Goal: Information Seeking & Learning: Find specific fact

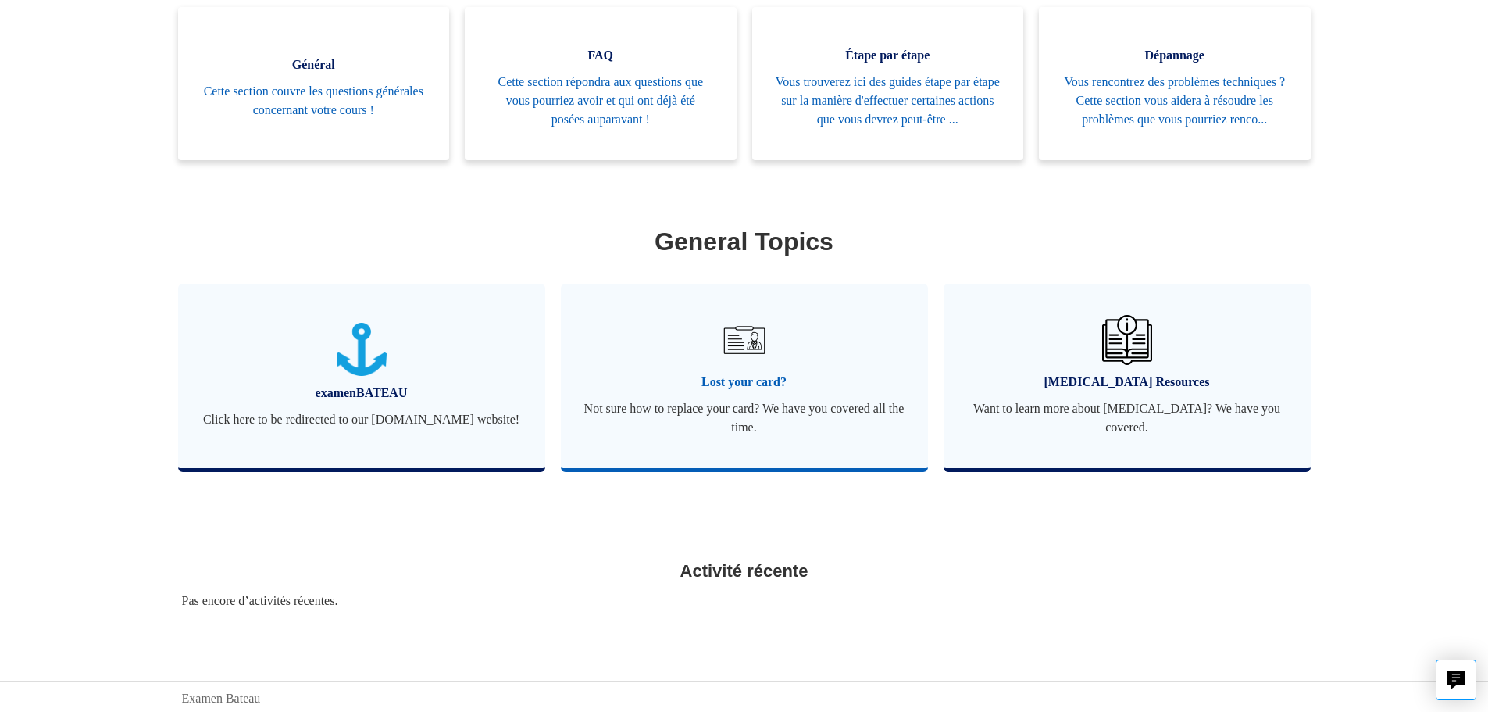
scroll to position [456, 0]
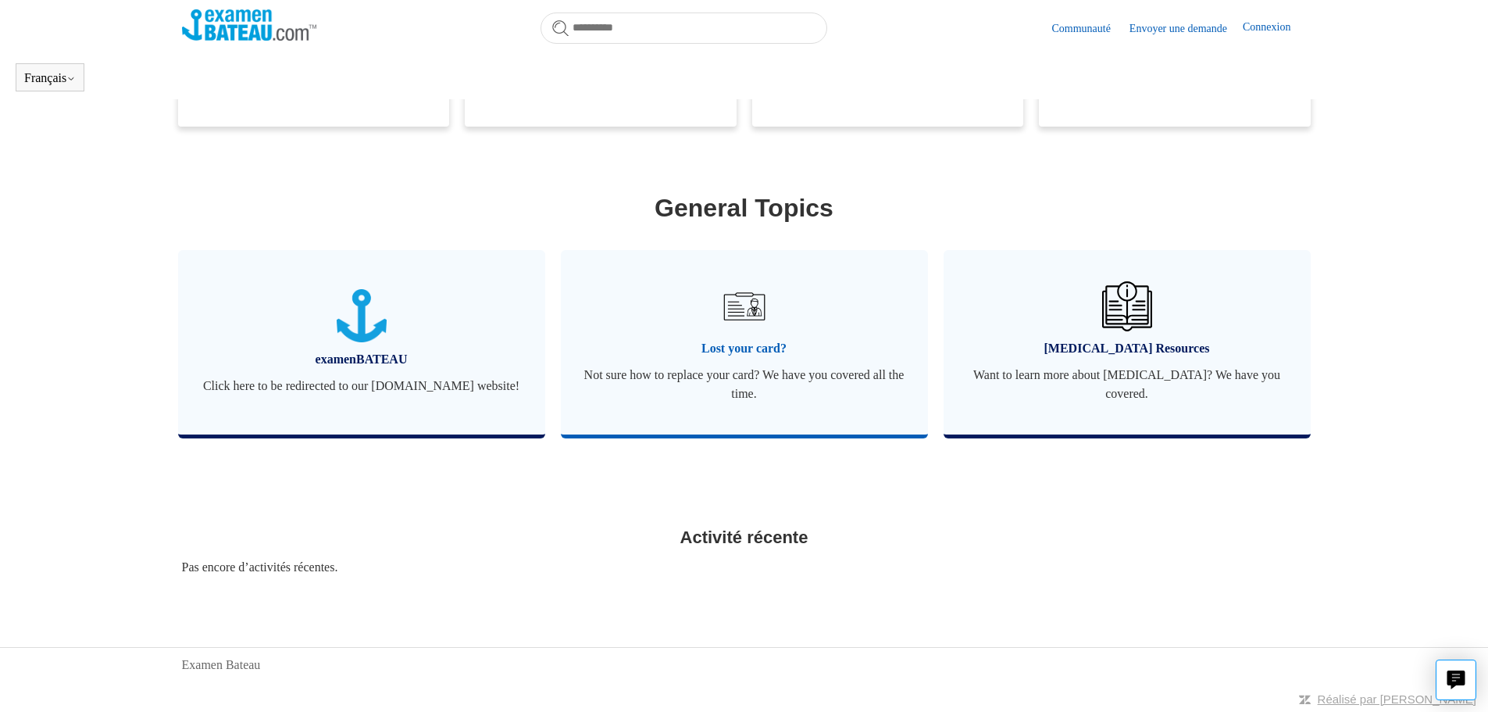
click at [736, 343] on span "Lost your card?" at bounding box center [744, 348] width 320 height 19
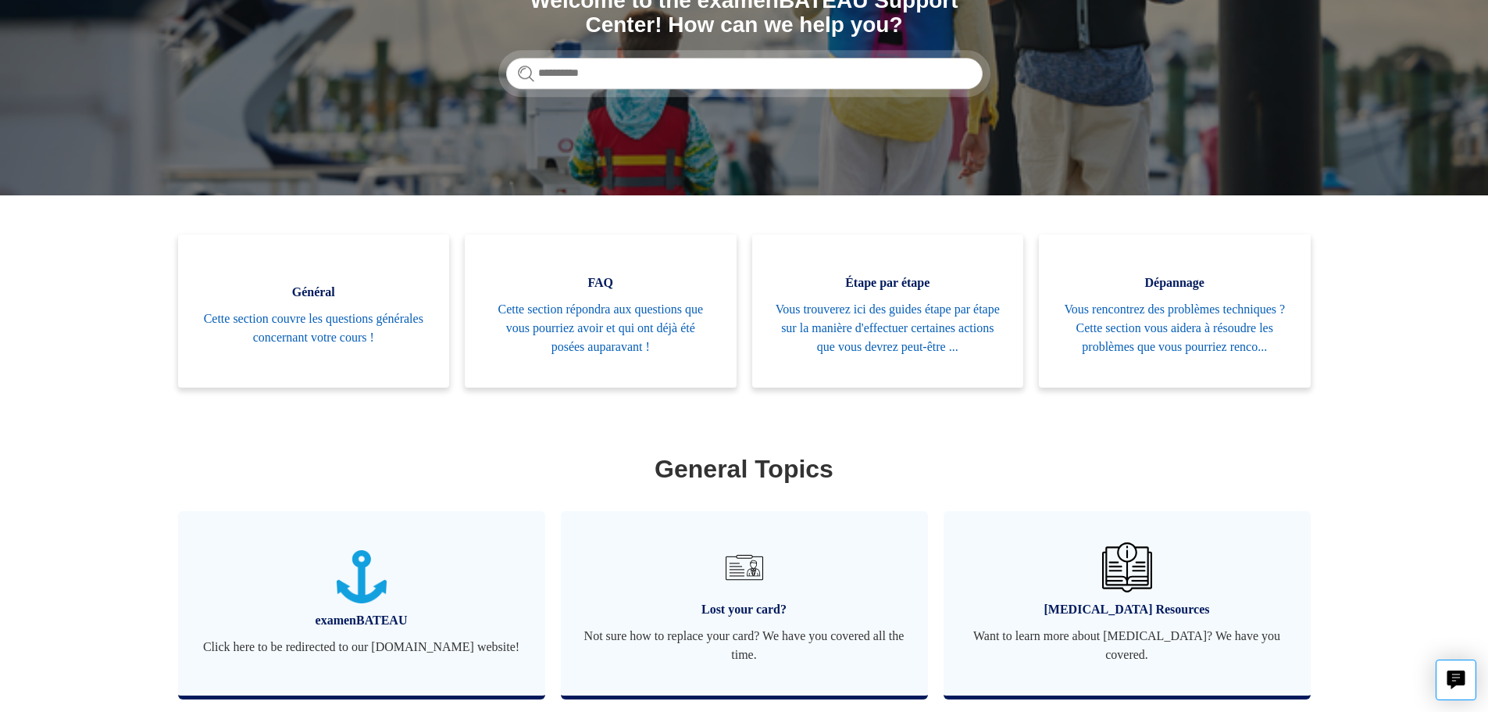
scroll to position [187, 0]
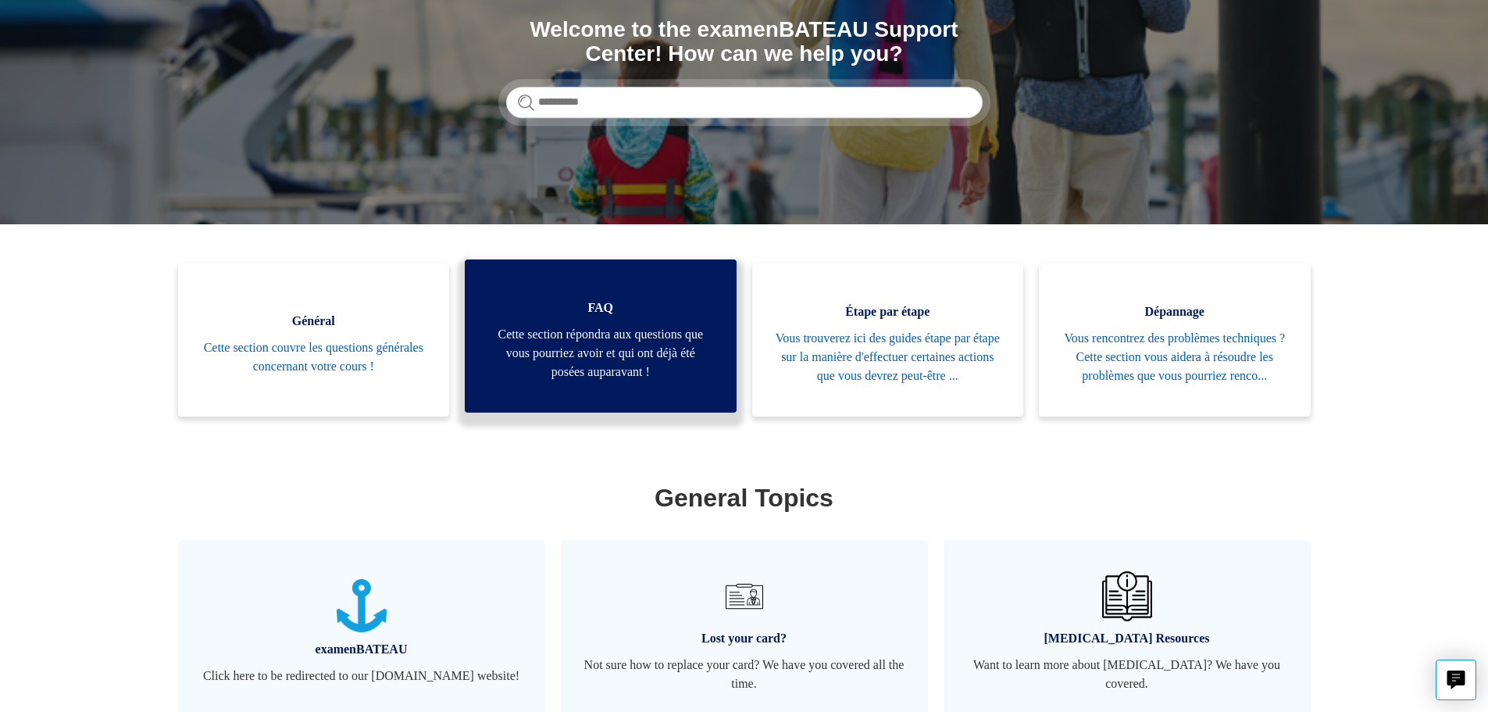
click at [637, 381] on span "Cette section répondra aux questions que vous pourriez avoir et qui ont déjà ét…" at bounding box center [600, 353] width 225 height 56
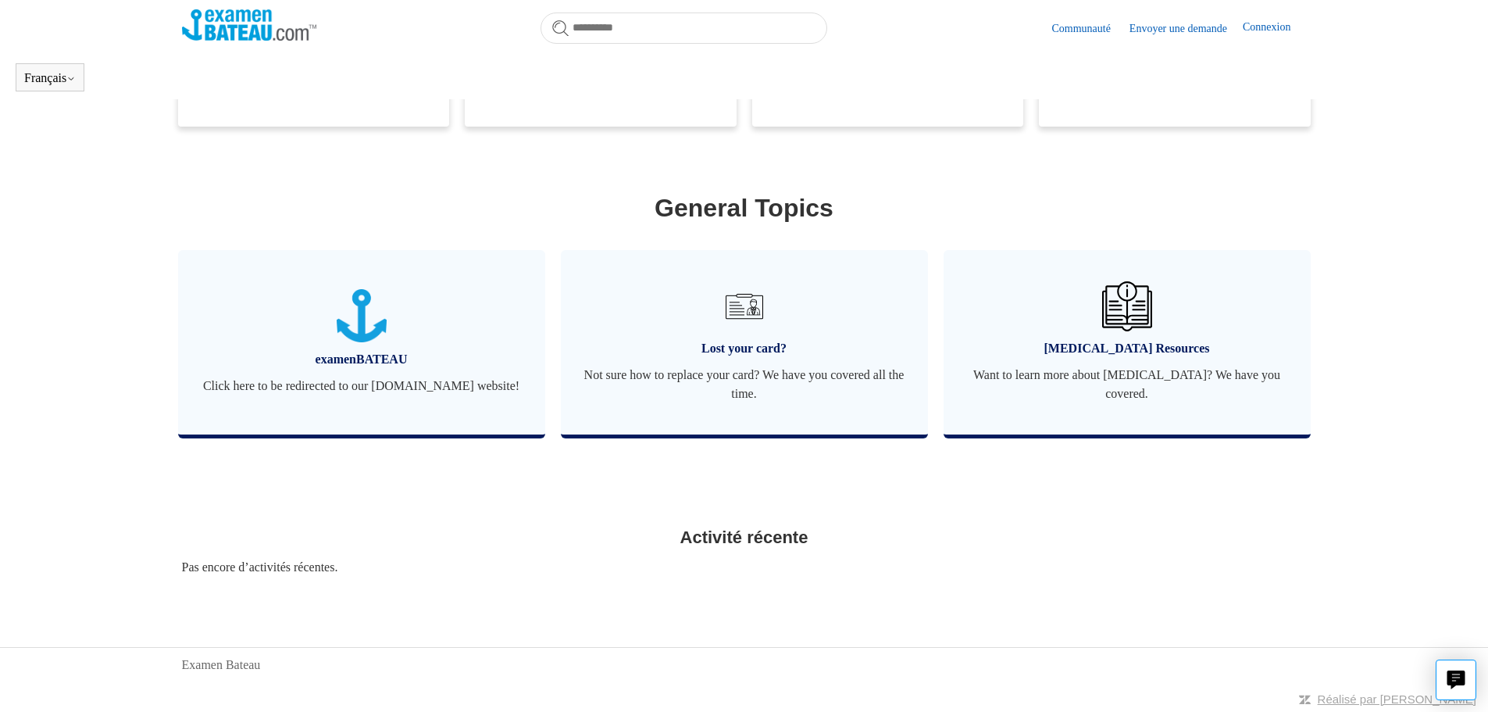
scroll to position [456, 0]
drag, startPoint x: 1008, startPoint y: 593, endPoint x: 863, endPoint y: 159, distance: 457.7
click at [870, 162] on section "Catégories Général Cette section couvre les questions générales concernant votr…" at bounding box center [744, 217] width 1125 height 488
click at [278, 18] on img at bounding box center [249, 24] width 135 height 31
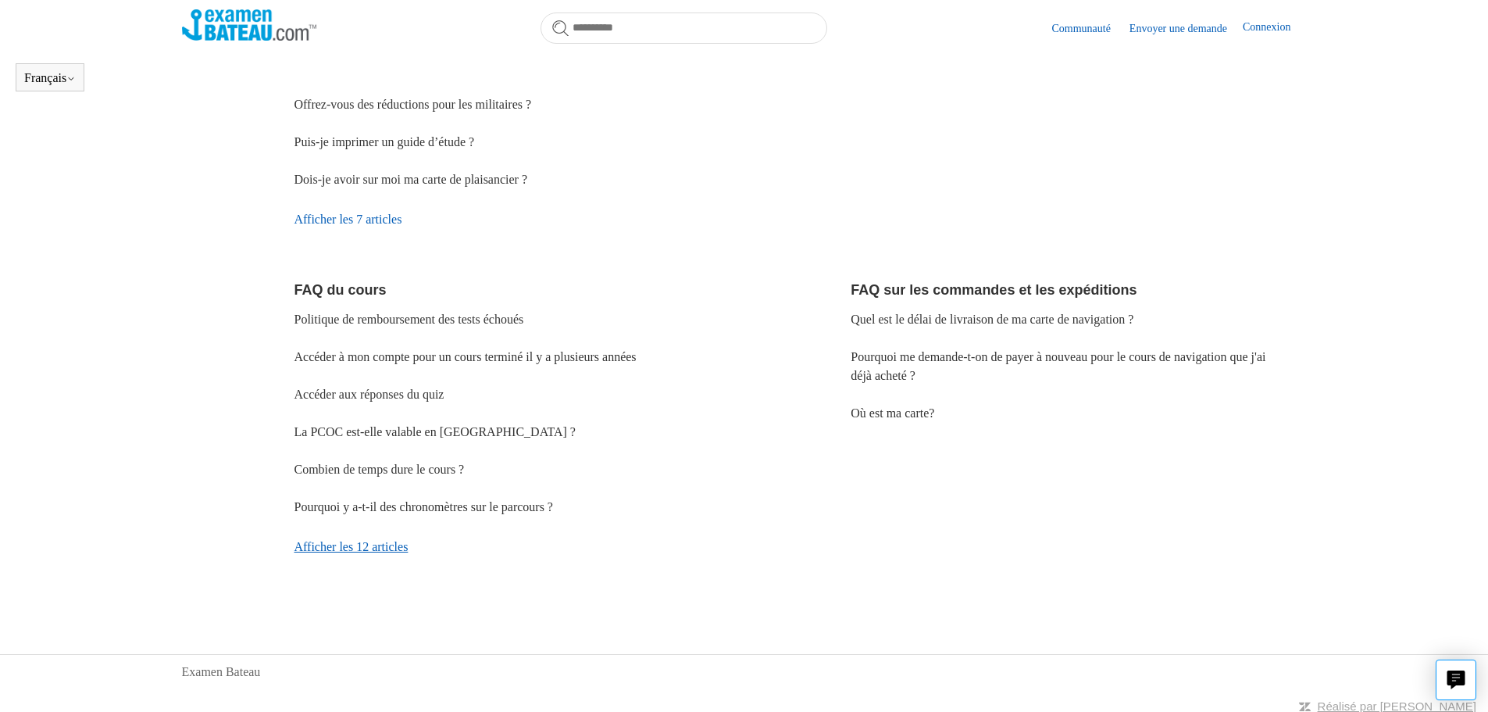
scroll to position [354, 0]
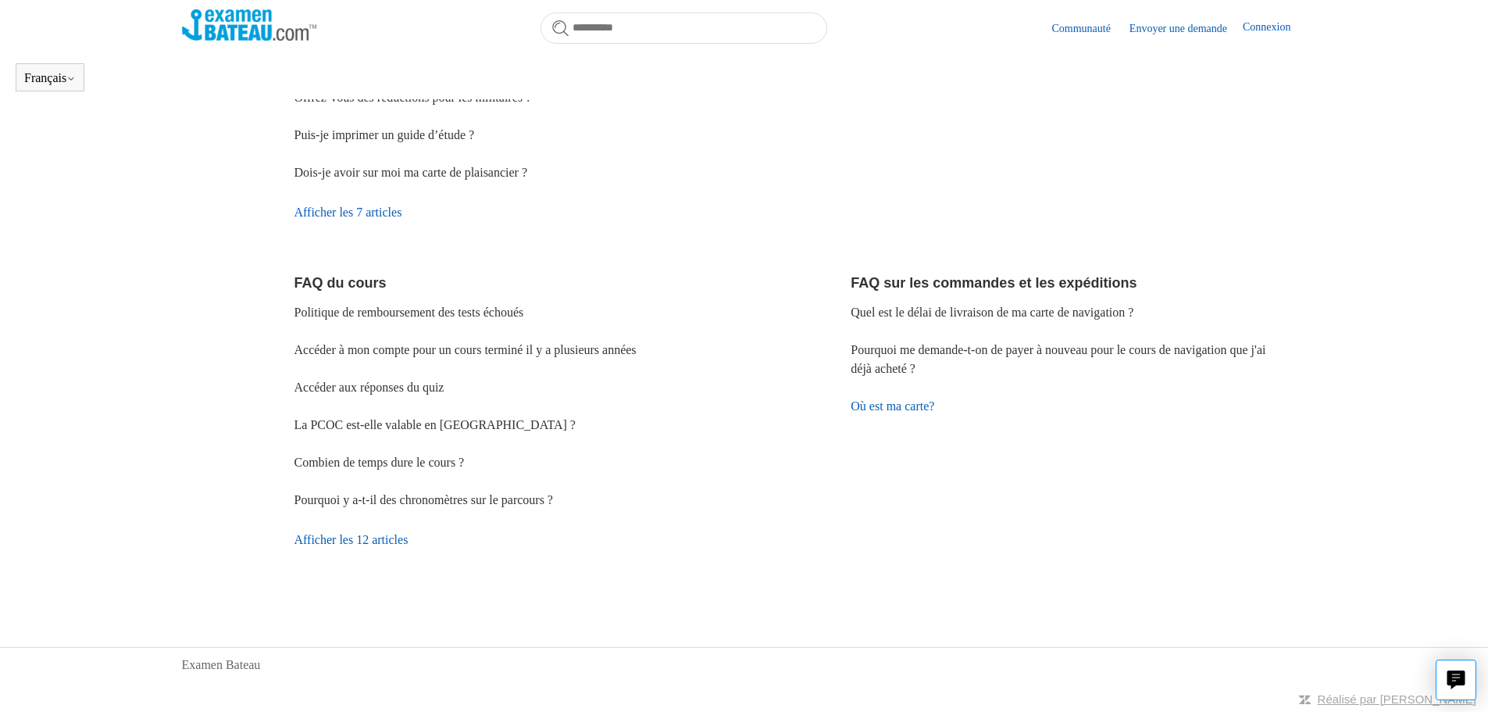
click at [895, 407] on link "Où est ma carte?" at bounding box center [893, 405] width 84 height 13
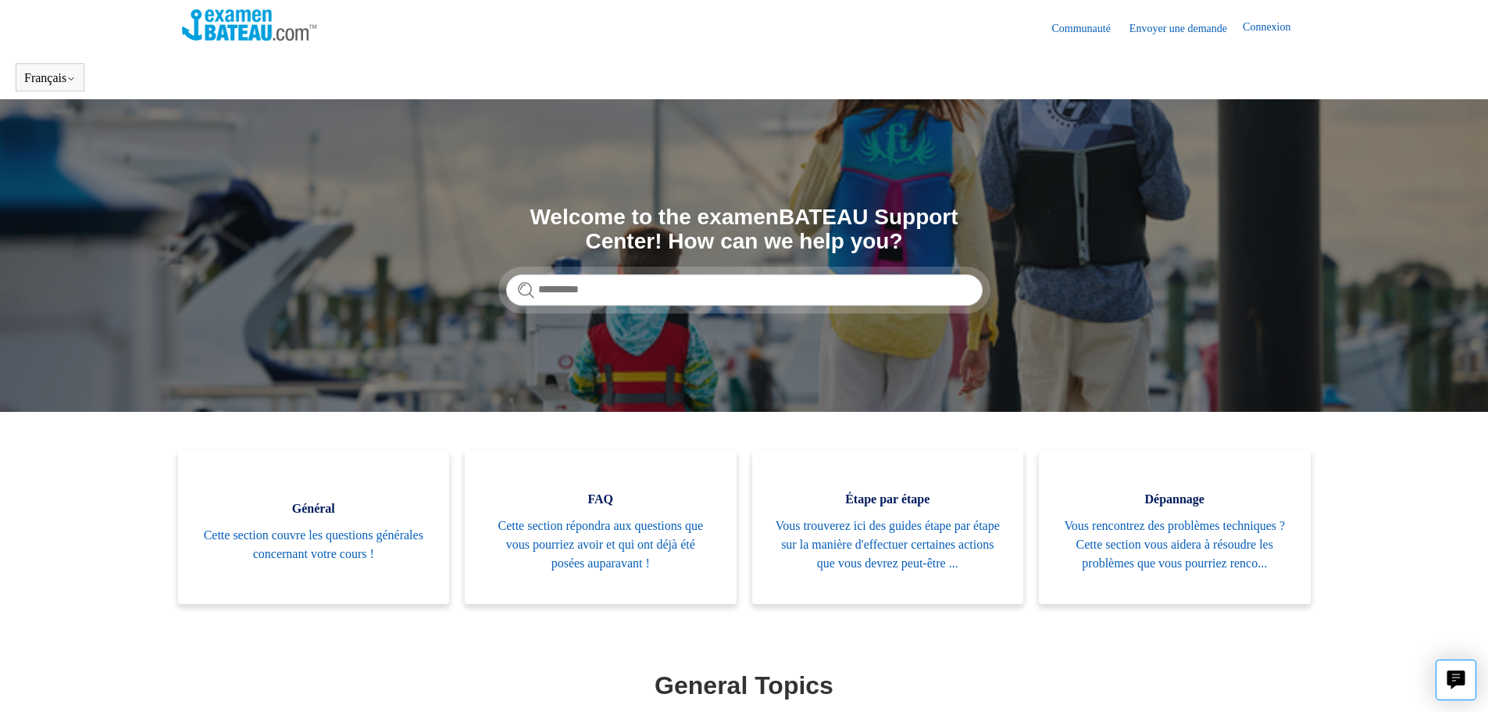
click at [239, 31] on img at bounding box center [249, 24] width 135 height 31
click at [537, 42] on header "Communauté Envoyer une demande Connexion" at bounding box center [744, 27] width 1125 height 55
click at [262, 16] on img at bounding box center [249, 24] width 135 height 31
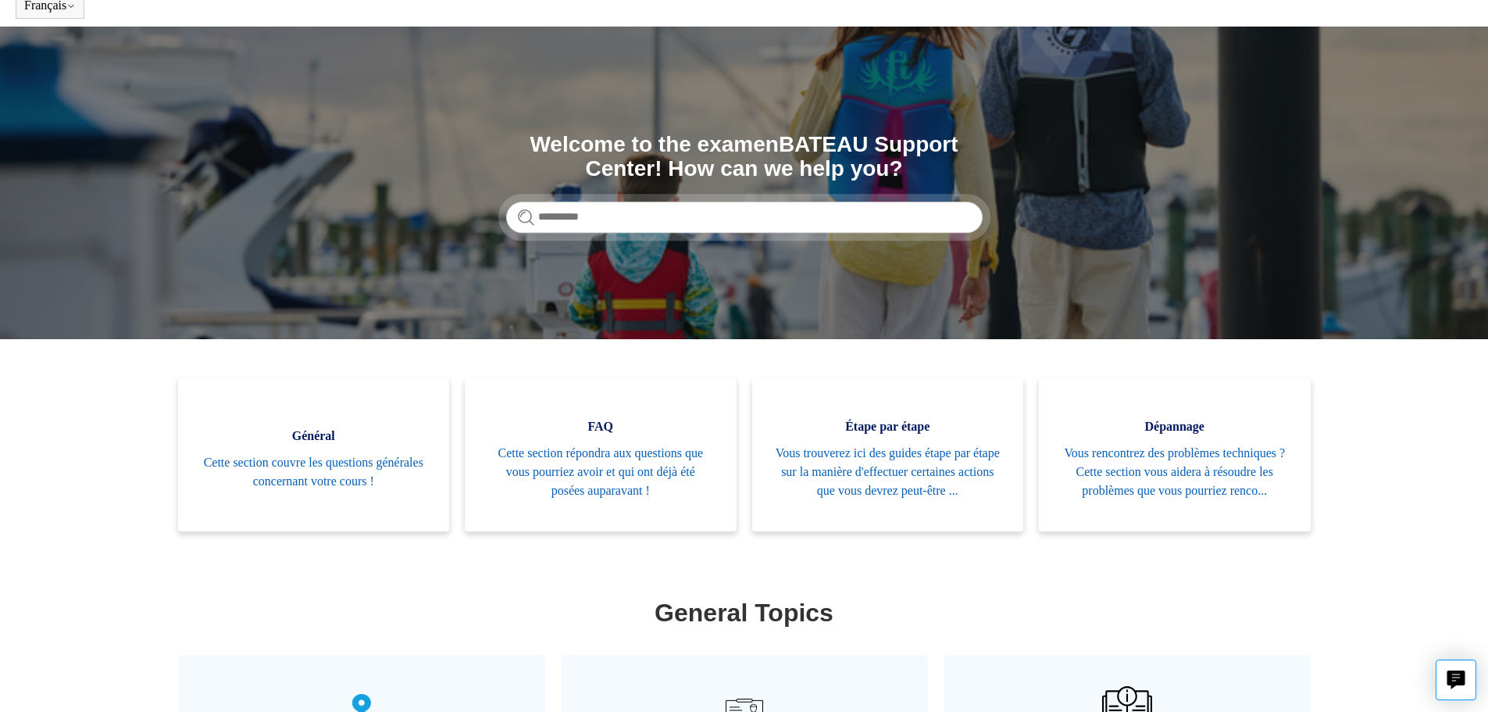
scroll to position [234, 0]
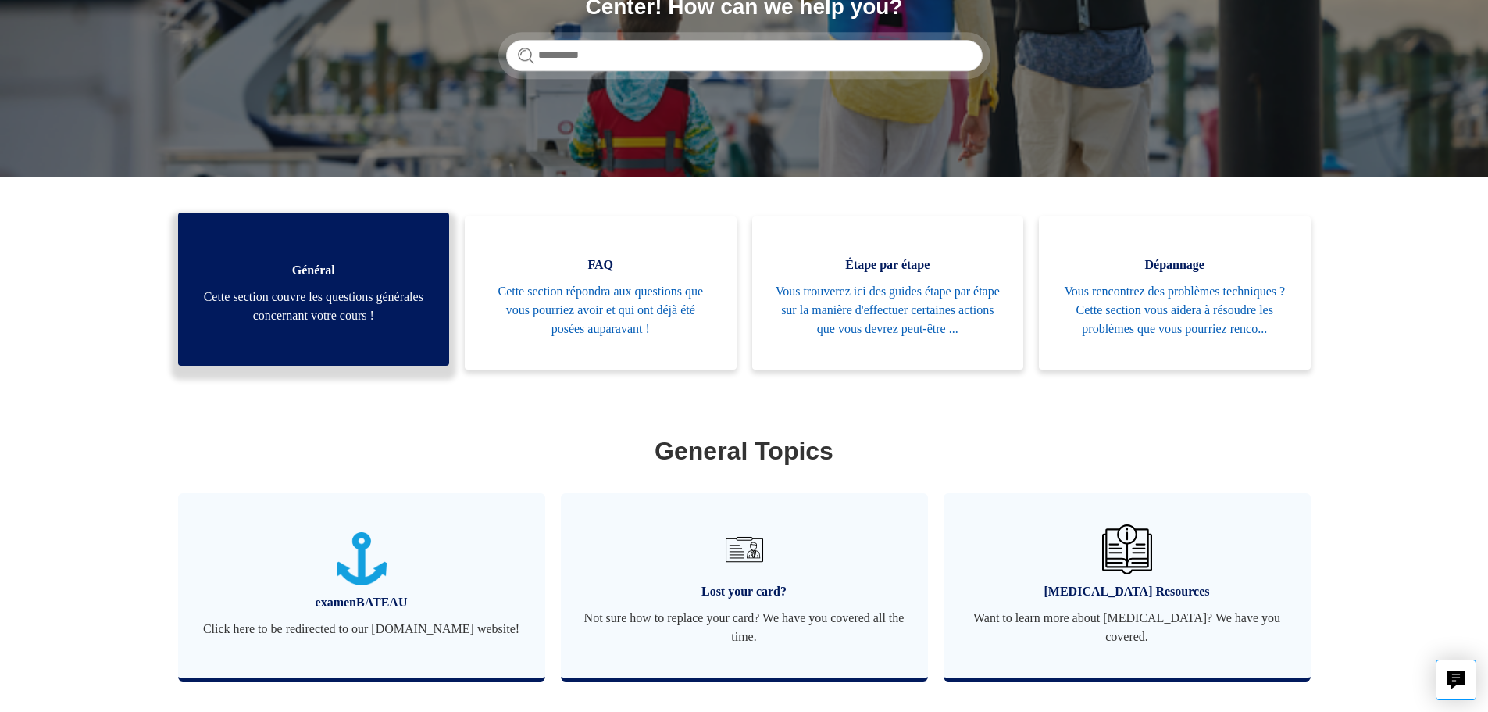
click at [275, 322] on span "Cette section couvre les questions générales concernant votre cours !" at bounding box center [314, 305] width 225 height 37
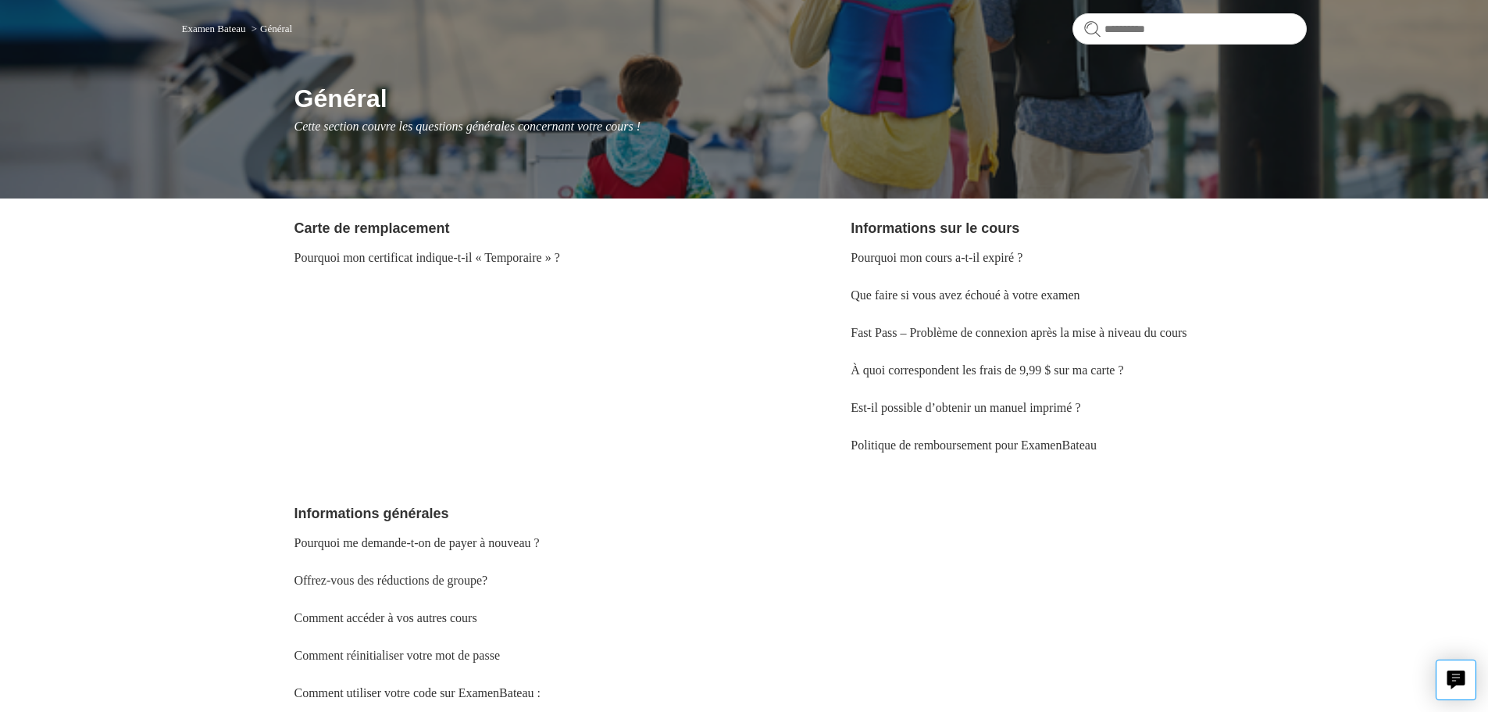
scroll to position [156, 0]
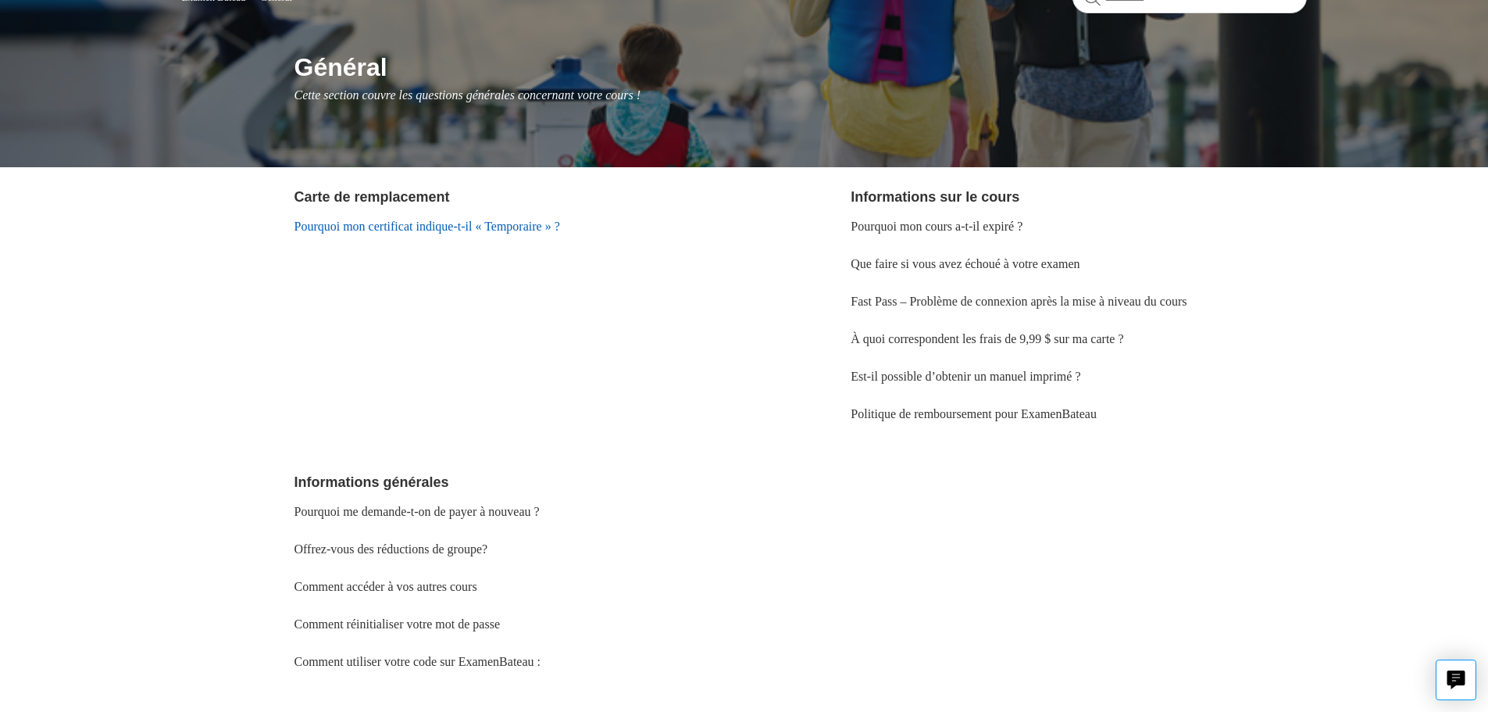
click at [555, 229] on link "Pourquoi mon certificat indique-t-il « Temporaire » ?" at bounding box center [427, 225] width 266 height 13
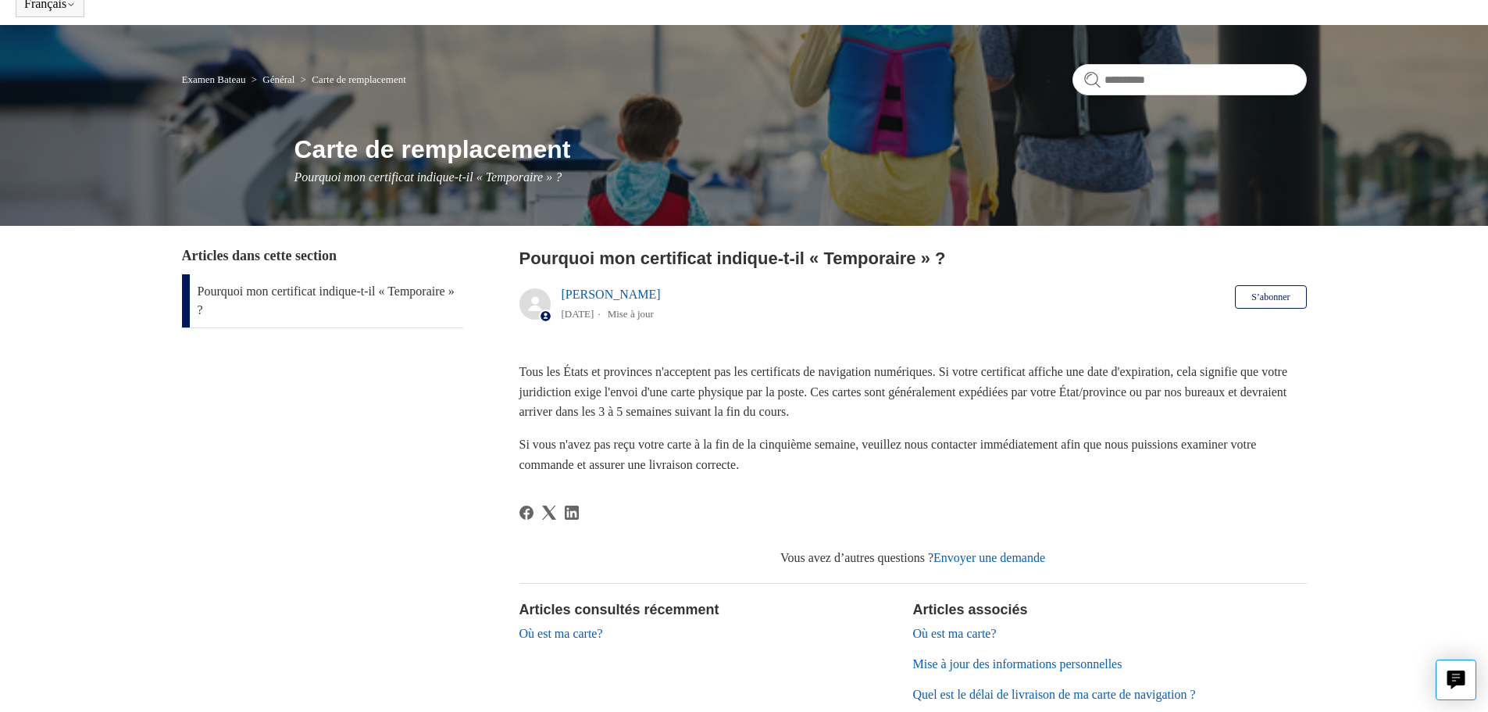
scroll to position [266, 0]
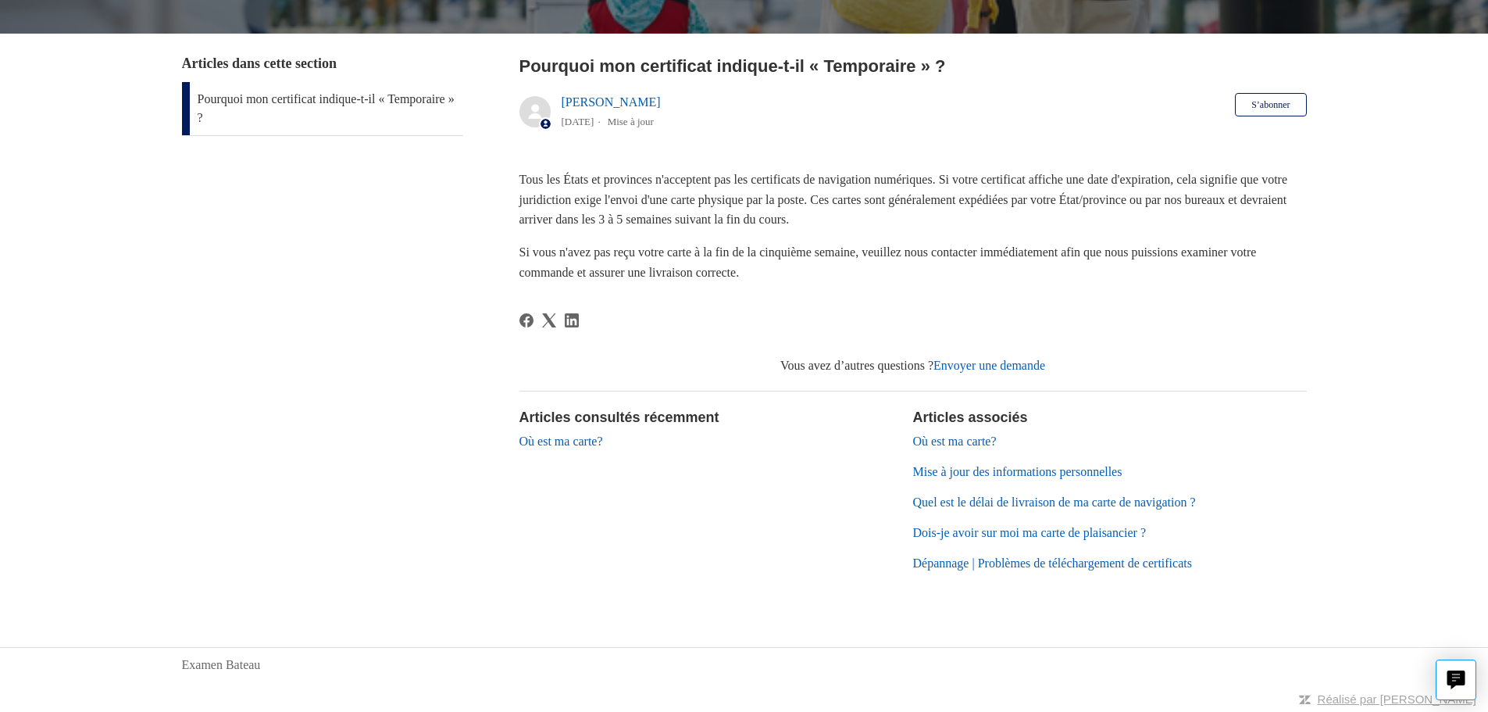
click at [1014, 533] on link "Dois-je avoir sur moi ma carte de plaisancier ?" at bounding box center [1030, 532] width 234 height 13
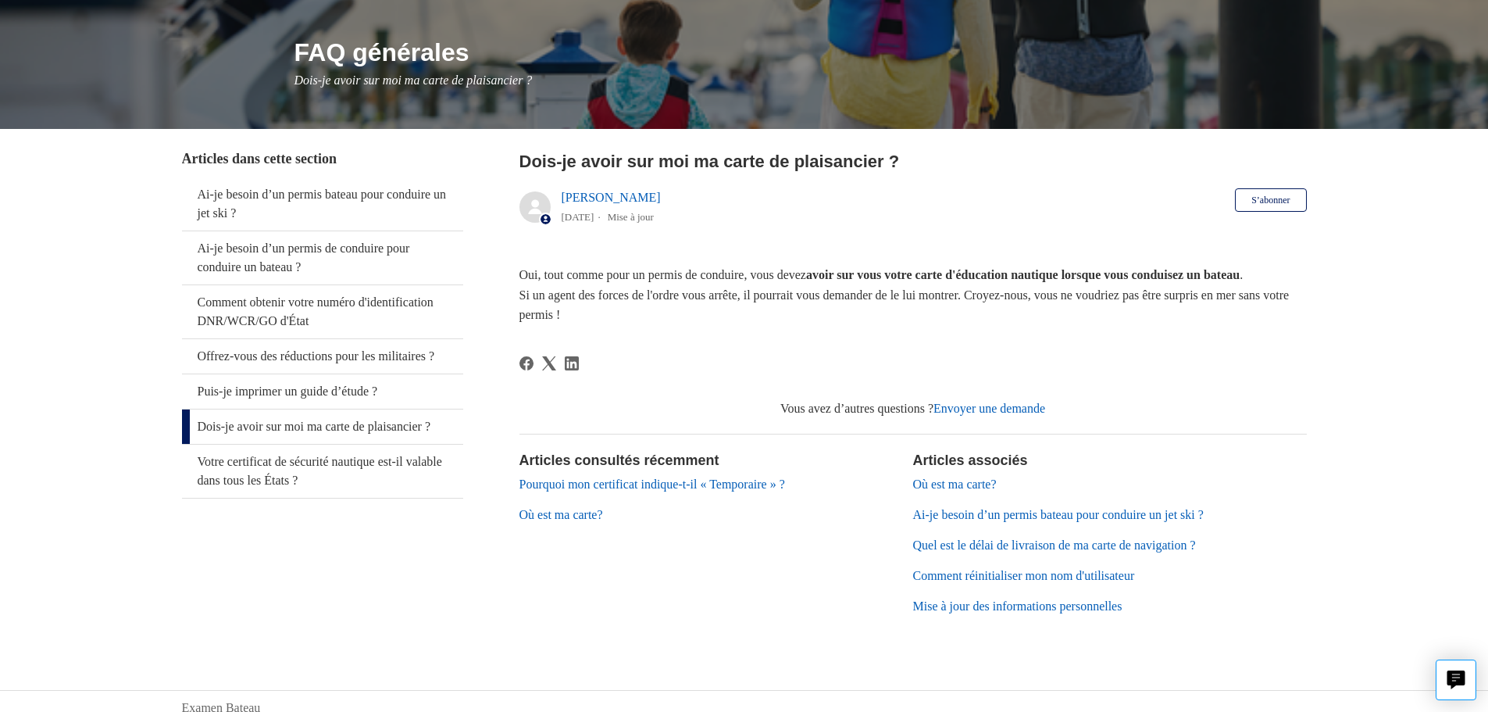
scroll to position [234, 0]
